Goal: Check status: Check status

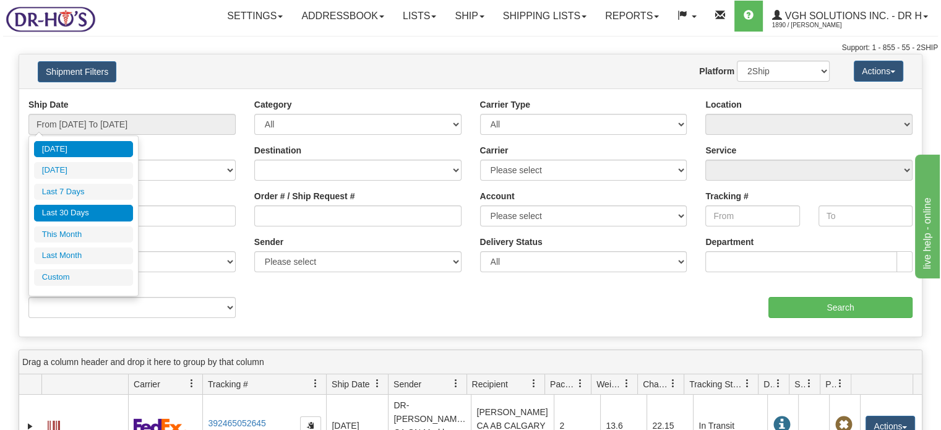
click at [99, 213] on li "Last 30 Days" at bounding box center [83, 213] width 99 height 17
type input "From [DATE] To [DATE]"
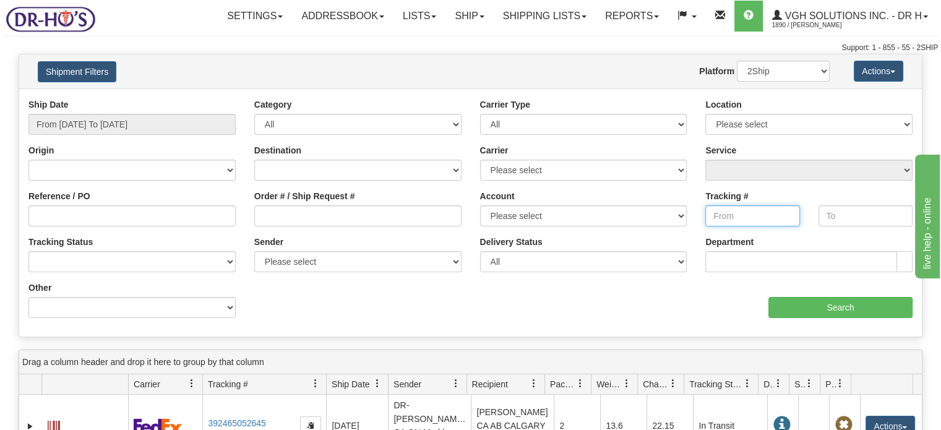
click at [740, 215] on input "Tracking #" at bounding box center [752, 215] width 94 height 21
paste input "391407534375"
type input "391407534375"
click at [863, 216] on input "text" at bounding box center [865, 215] width 94 height 21
paste input "391407534375"
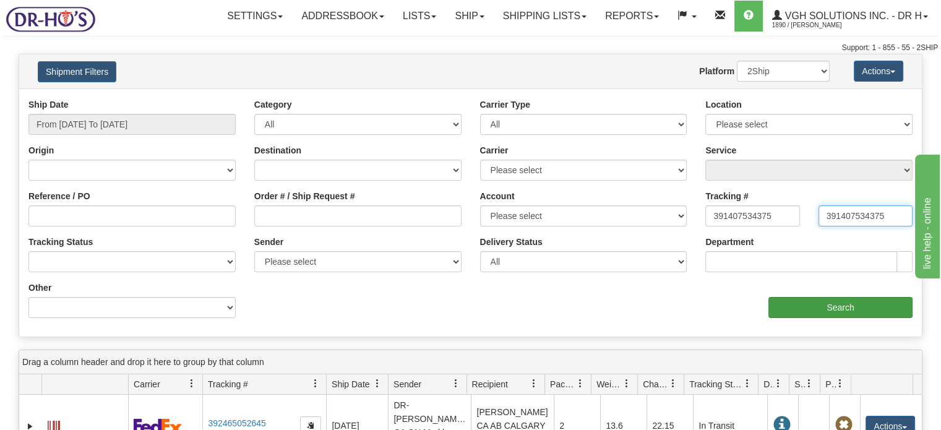
type input "391407534375"
click at [829, 312] on input "Search" at bounding box center [840, 307] width 144 height 21
